Goal: Transaction & Acquisition: Obtain resource

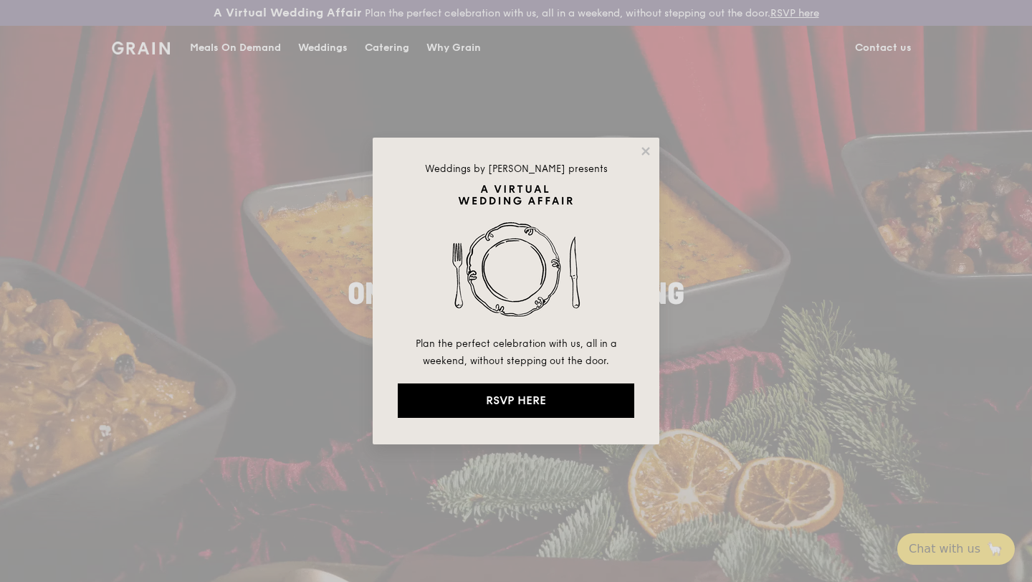
click at [655, 145] on div "Weddings by Grain presents Plan the perfect celebration with us, all in a weeke…" at bounding box center [516, 291] width 287 height 307
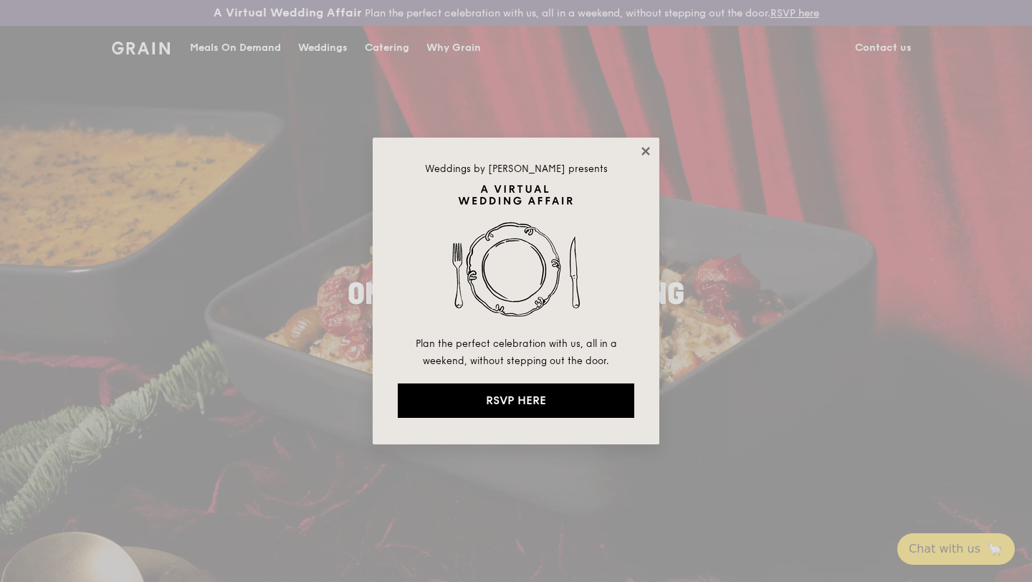
click at [647, 148] on icon at bounding box center [645, 151] width 13 height 13
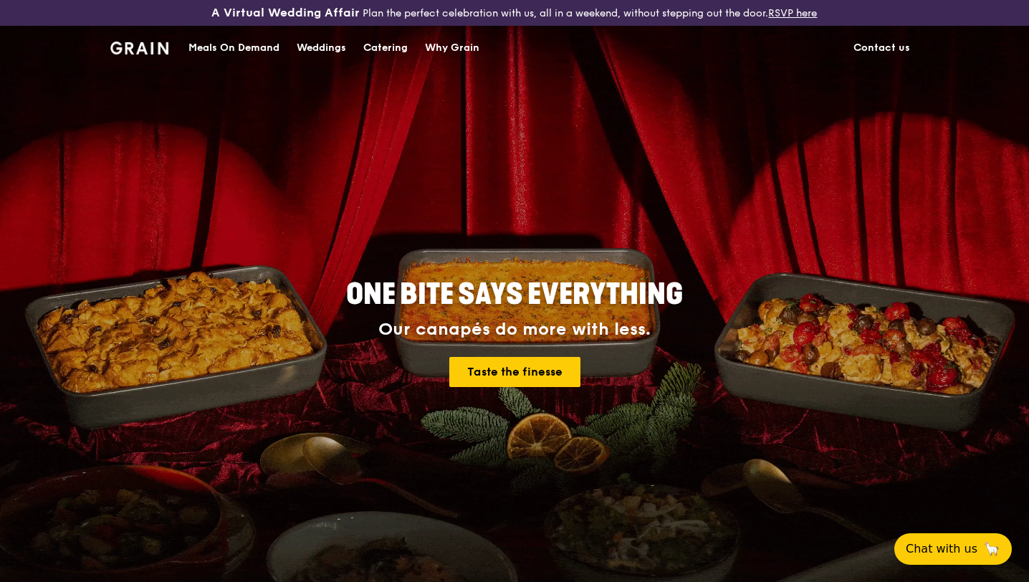
click at [307, 45] on div "Weddings" at bounding box center [321, 48] width 49 height 43
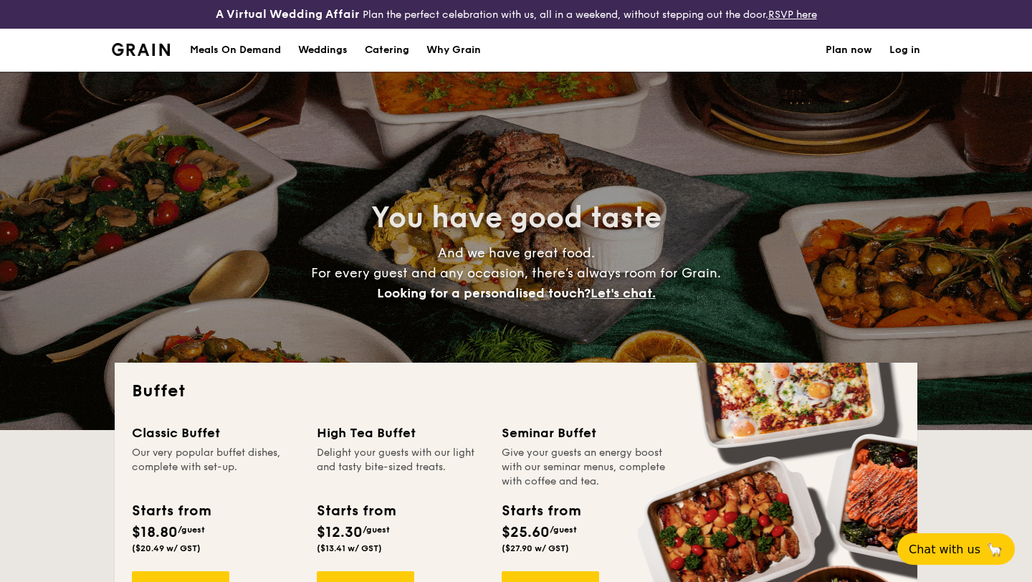
select select
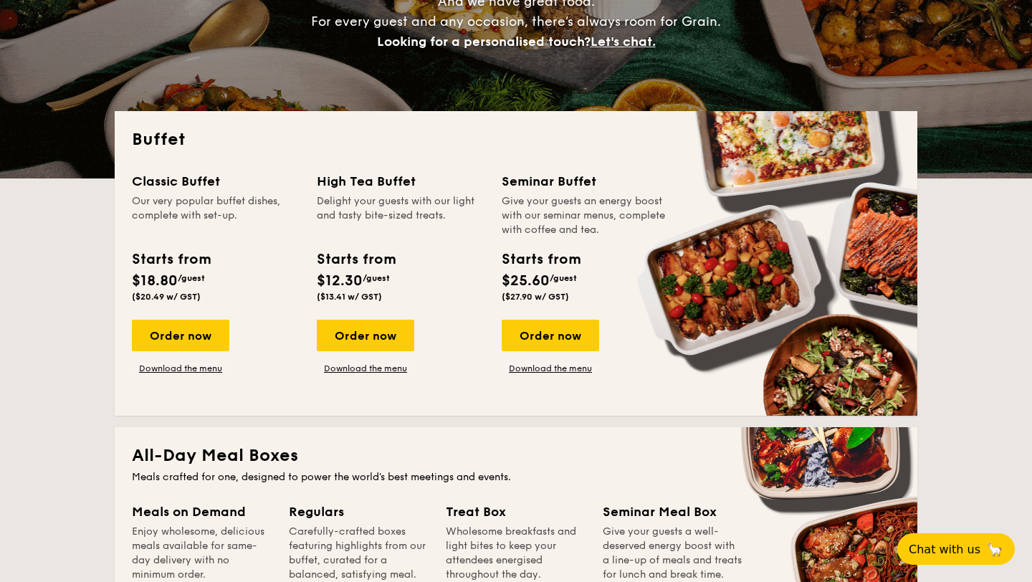
scroll to position [249, 0]
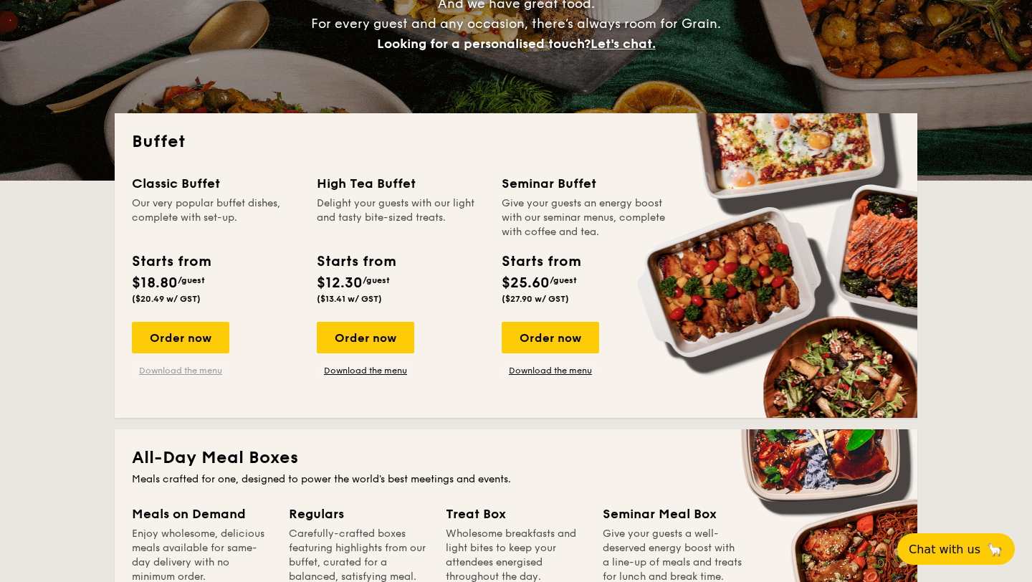
click at [189, 370] on link "Download the menu" at bounding box center [180, 370] width 97 height 11
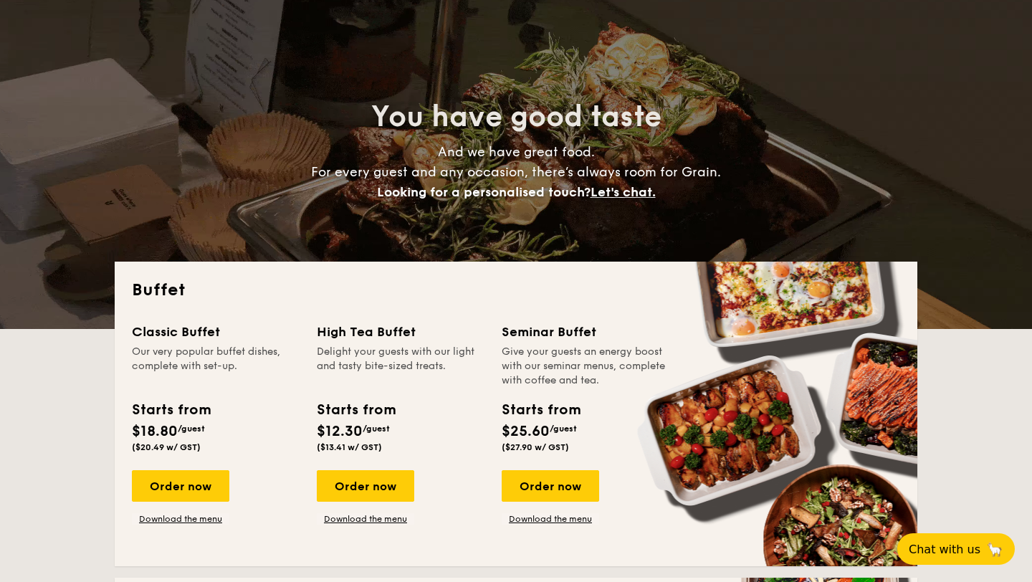
scroll to position [0, 0]
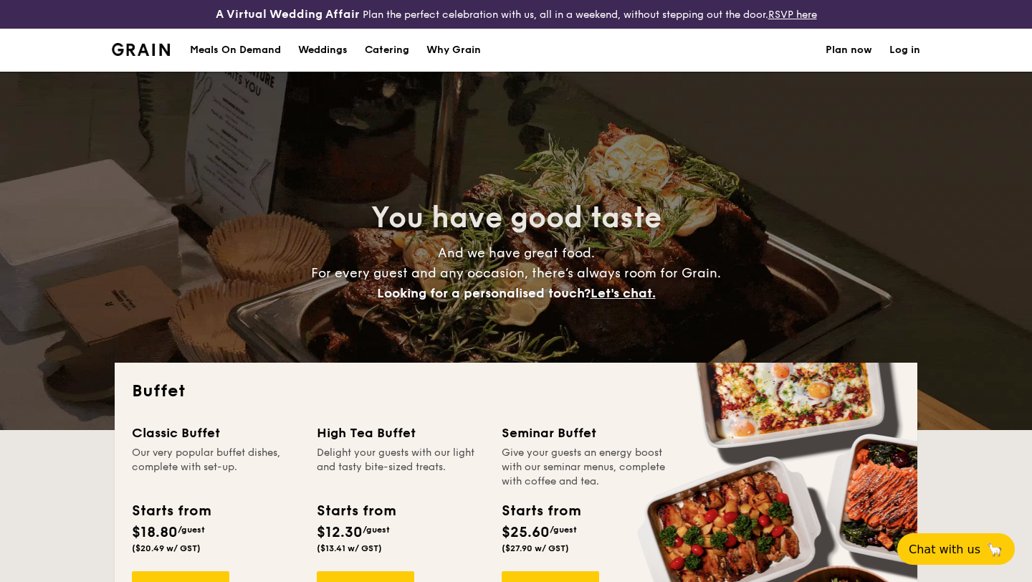
click at [340, 51] on div "Weddings" at bounding box center [322, 50] width 49 height 43
